Goal: Transaction & Acquisition: Download file/media

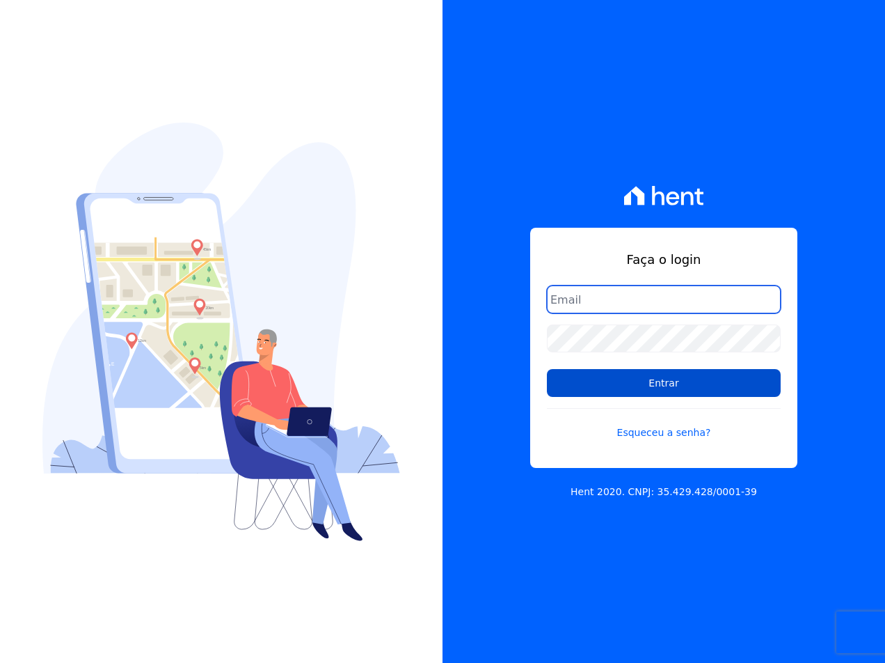
type input "sac@jdgconstrutora.com.br"
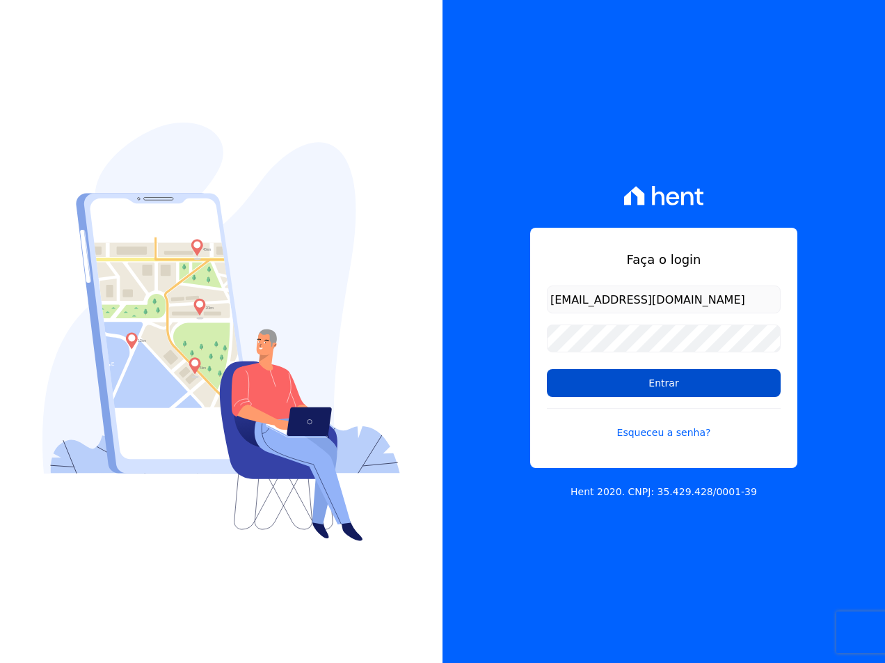
drag, startPoint x: 652, startPoint y: 377, endPoint x: 661, endPoint y: 377, distance: 8.4
click at [652, 377] on input "Entrar" at bounding box center [664, 383] width 234 height 28
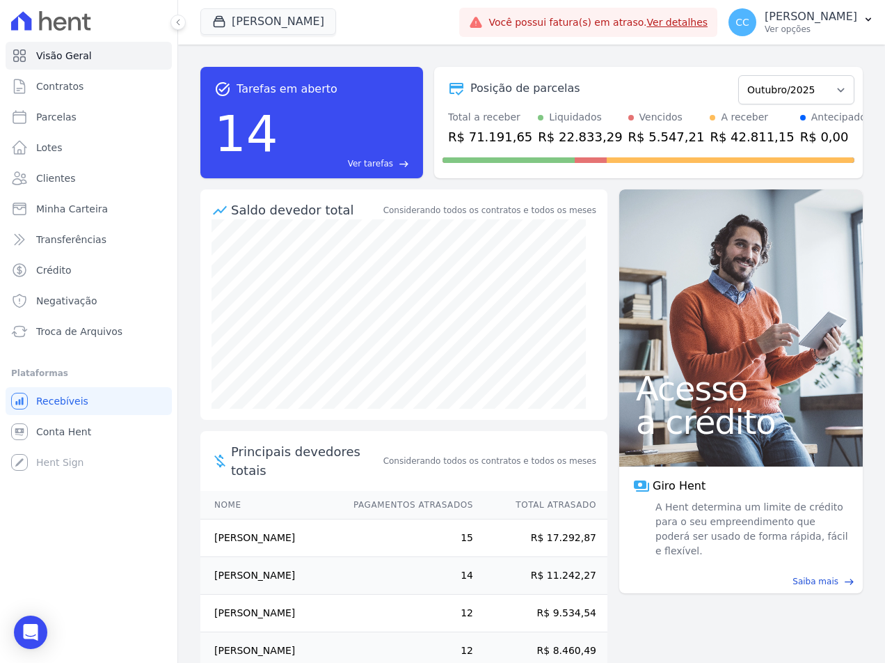
click at [700, 26] on link "Ver detalhes" at bounding box center [677, 22] width 61 height 11
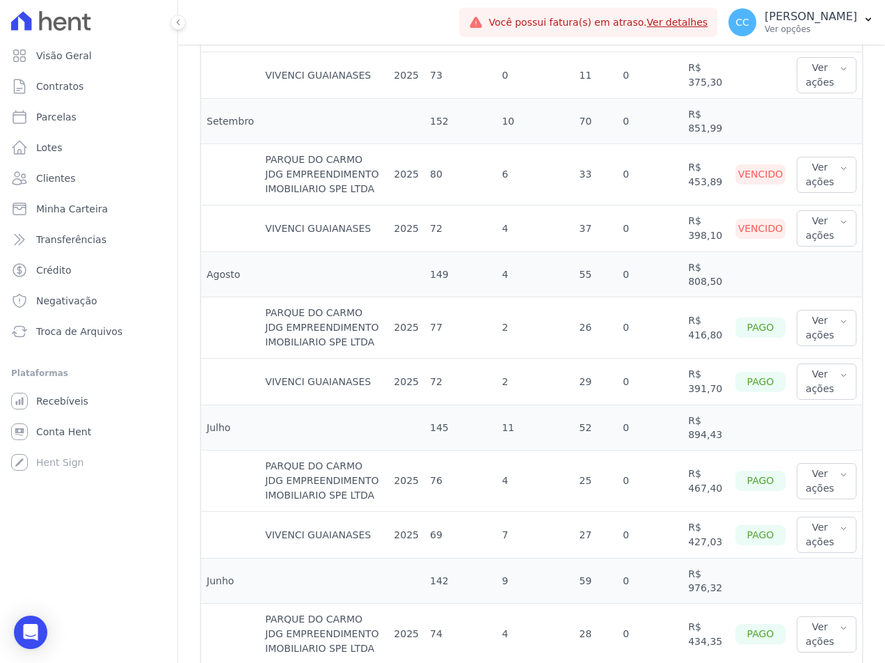
scroll to position [418, 0]
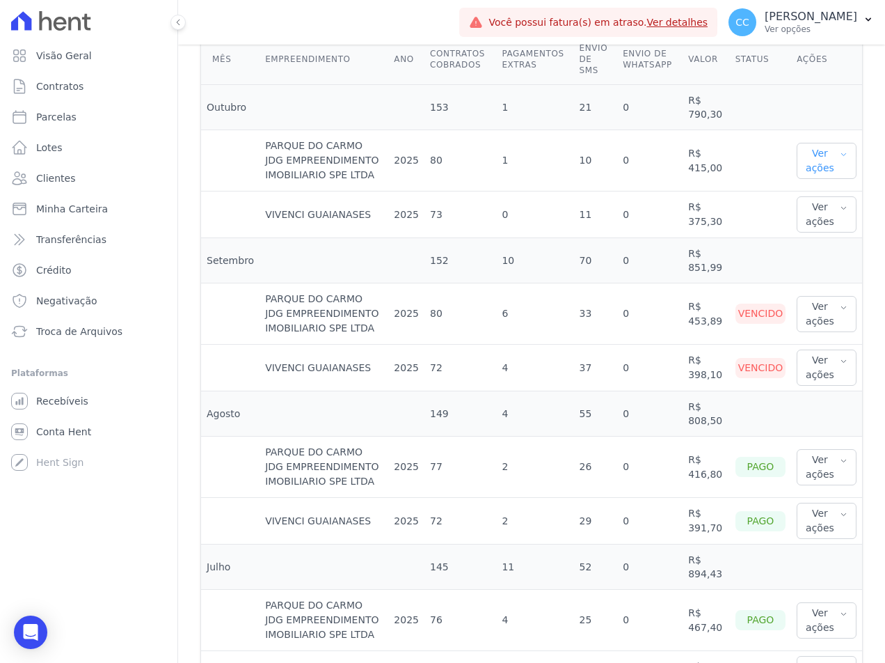
click at [820, 148] on button "Ver ações" at bounding box center [827, 161] width 60 height 36
click at [821, 182] on link "Ver detalhes" at bounding box center [833, 189] width 61 height 15
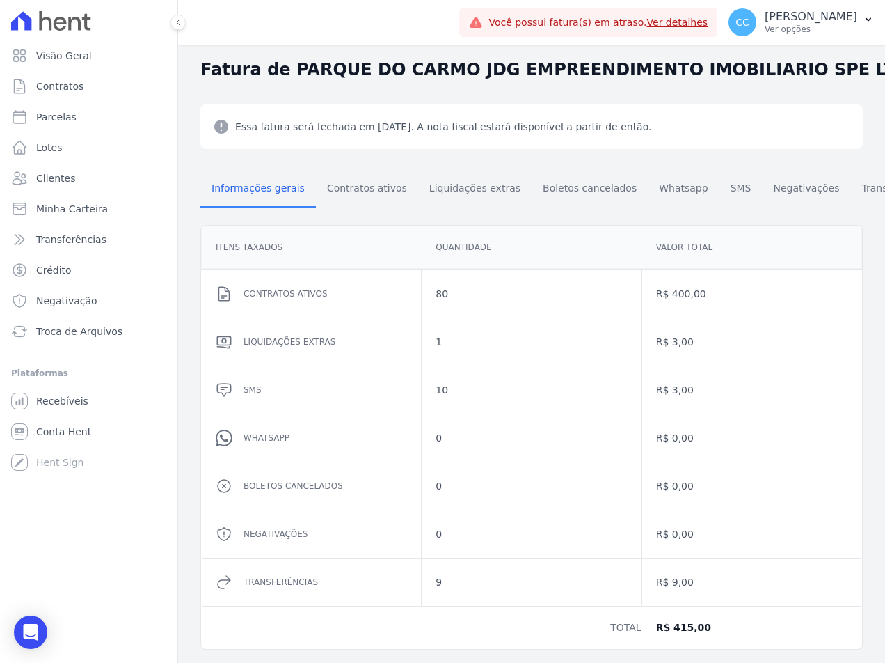
scroll to position [52, 0]
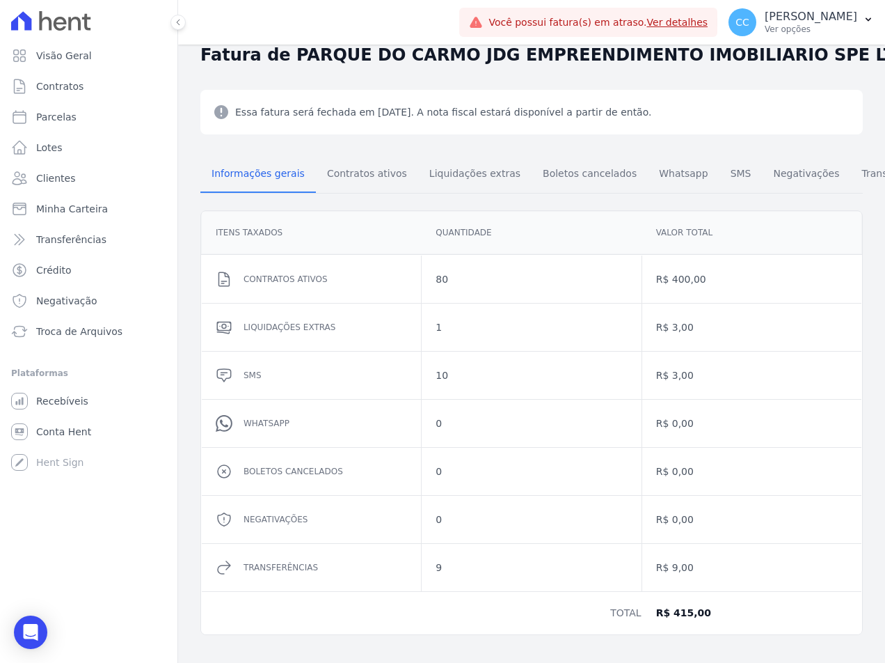
drag, startPoint x: 526, startPoint y: 220, endPoint x: 514, endPoint y: 221, distance: 12.6
click at [526, 226] on dd "Quantidade" at bounding box center [531, 233] width 191 height 14
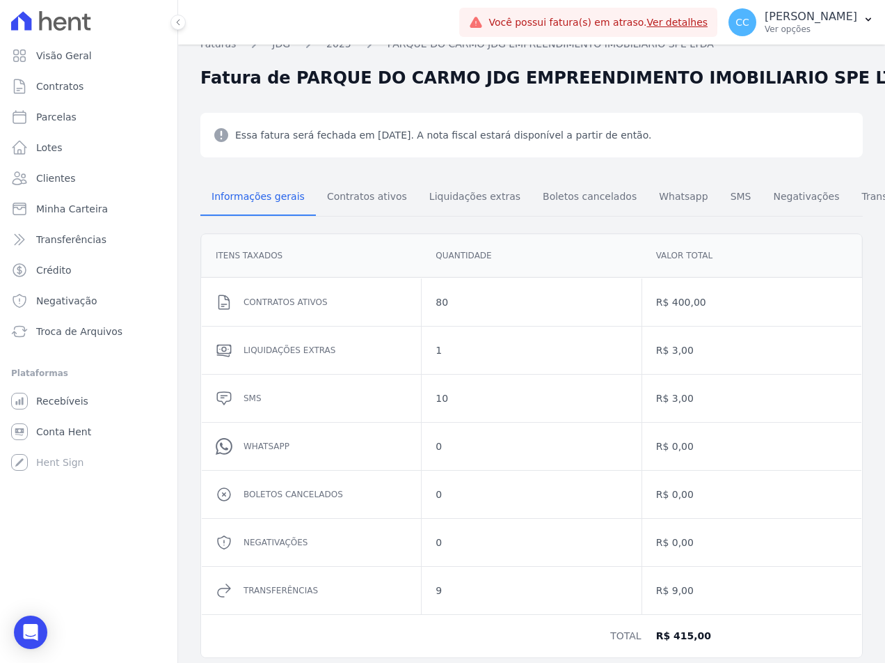
scroll to position [0, 0]
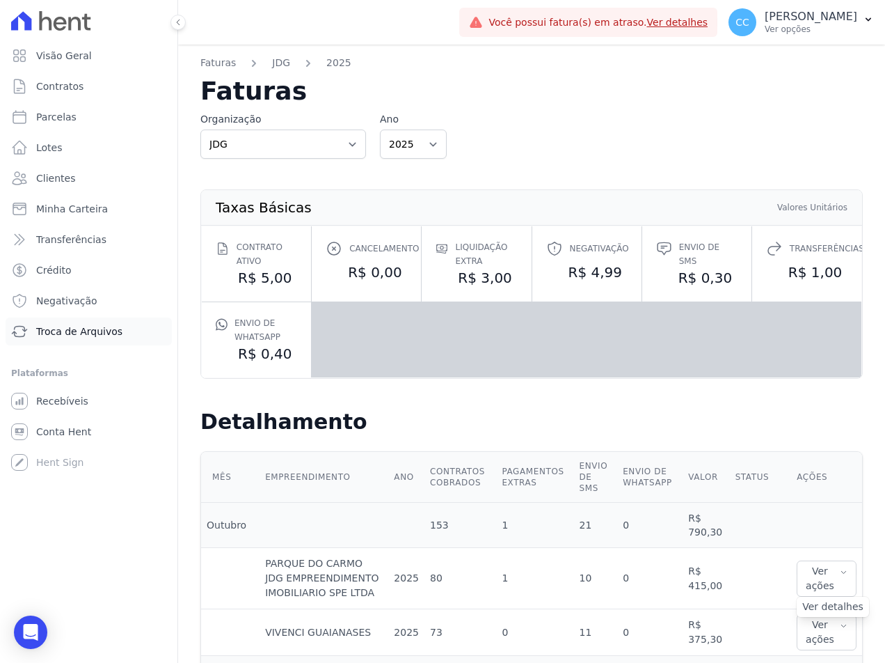
click at [70, 333] on span "Troca de Arquivos" at bounding box center [79, 331] width 86 height 14
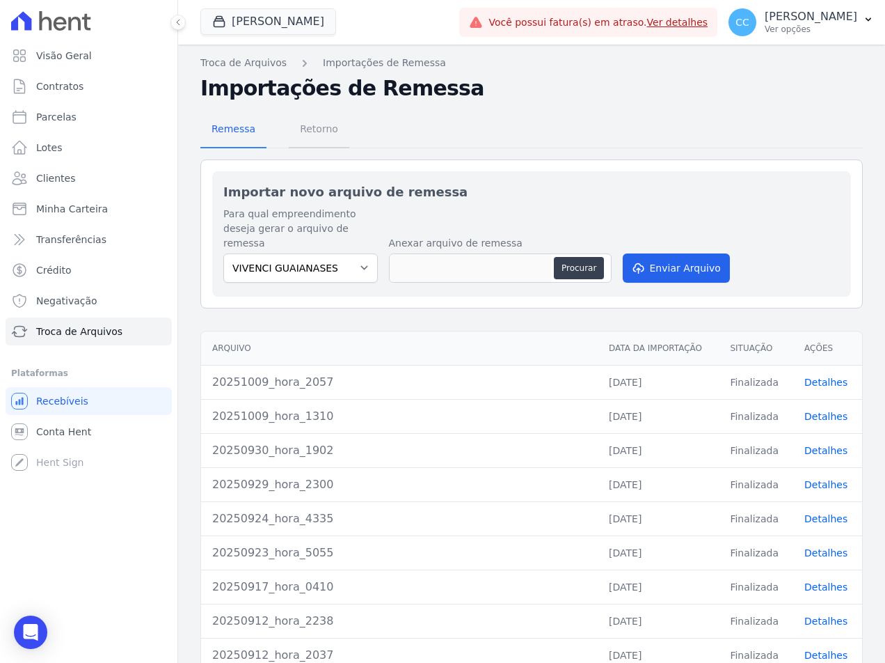
click at [304, 134] on span "Retorno" at bounding box center [319, 129] width 55 height 28
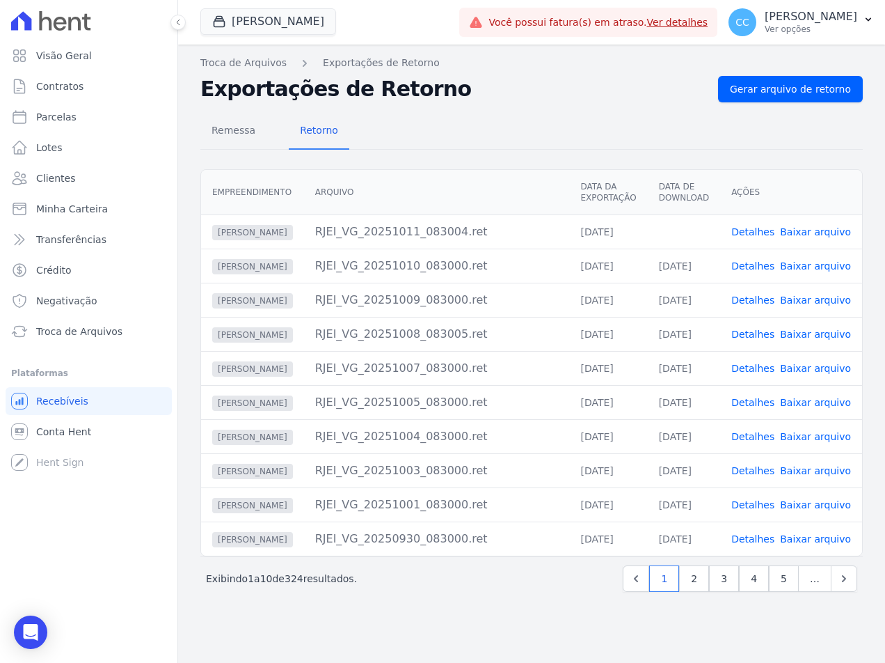
click at [829, 231] on link "Baixar arquivo" at bounding box center [815, 231] width 71 height 11
click at [310, 21] on button "[PERSON_NAME]" at bounding box center [268, 21] width 136 height 26
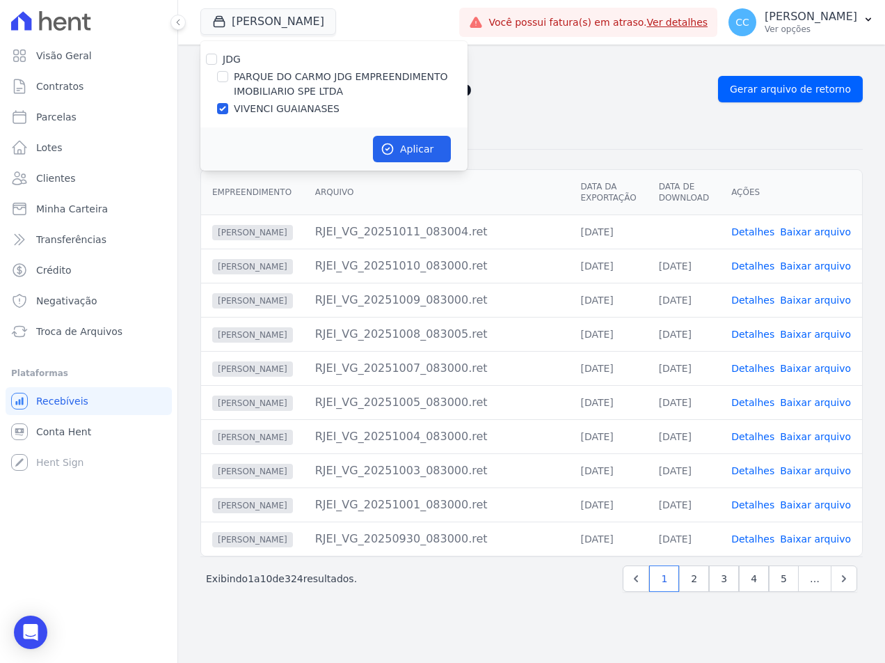
click at [300, 74] on label "PARQUE DO CARMO JDG EMPREENDIMENTO IMOBILIARIO SPE LTDA" at bounding box center [351, 84] width 234 height 29
click at [228, 74] on input "PARQUE DO CARMO JDG EMPREENDIMENTO IMOBILIARIO SPE LTDA" at bounding box center [222, 76] width 11 height 11
checkbox input "true"
click at [294, 110] on label "VIVENCI GUAIANASES" at bounding box center [287, 109] width 106 height 15
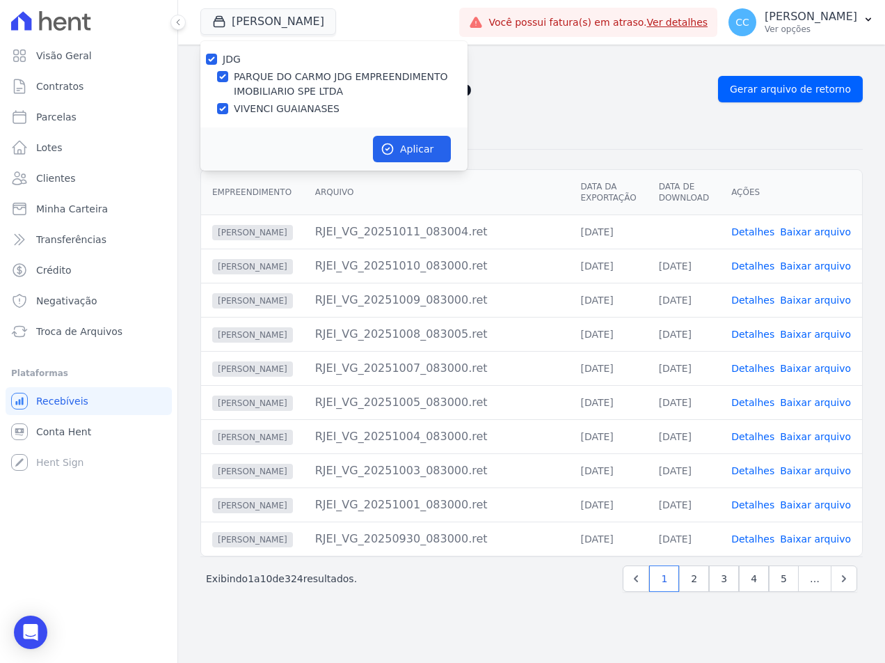
click at [228, 110] on input "VIVENCI GUAIANASES" at bounding box center [222, 108] width 11 height 11
checkbox input "false"
click at [404, 136] on button "Aplicar" at bounding box center [412, 149] width 78 height 26
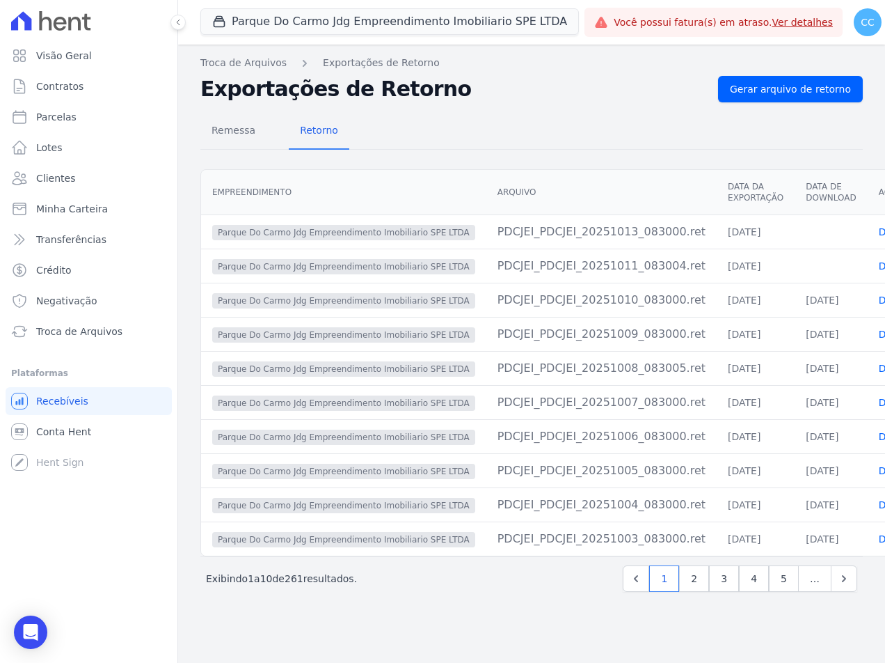
click at [578, 54] on div "Troca de Arquivos Exportações de Retorno Exportações de Retorno Gerar arquivo d…" at bounding box center [531, 354] width 707 height 618
